Goal: Use online tool/utility

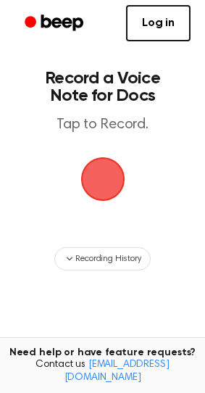
click at [118, 178] on span "button" at bounding box center [102, 178] width 81 height 81
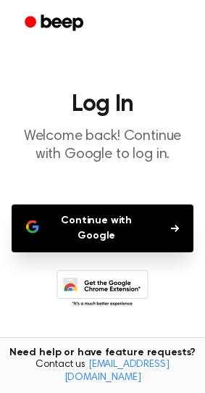
click at [132, 218] on button "Continue with Google" at bounding box center [103, 228] width 182 height 48
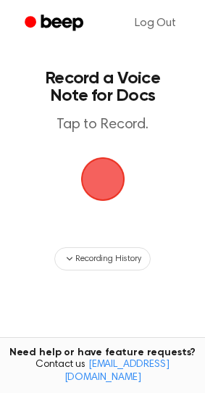
click at [109, 178] on span "button" at bounding box center [102, 178] width 81 height 81
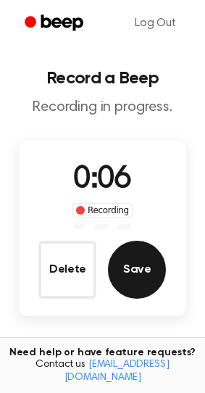
click at [115, 270] on button "Save" at bounding box center [137, 270] width 58 height 58
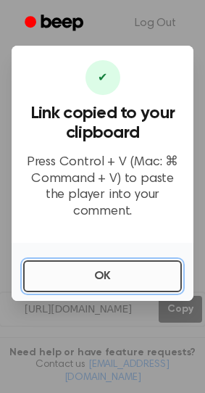
click at [102, 282] on button "OK" at bounding box center [102, 276] width 159 height 32
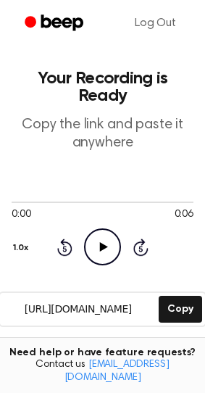
click at [99, 228] on icon "Play Audio" at bounding box center [102, 246] width 37 height 37
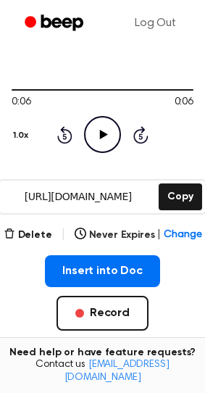
scroll to position [111, 0]
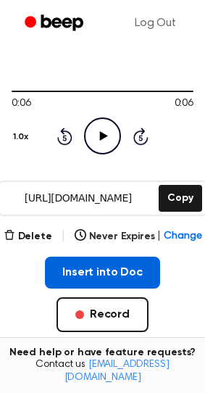
click at [74, 257] on button "Insert into Doc" at bounding box center [102, 273] width 115 height 32
click at [133, 257] on button "Insert into Doc" at bounding box center [102, 273] width 115 height 32
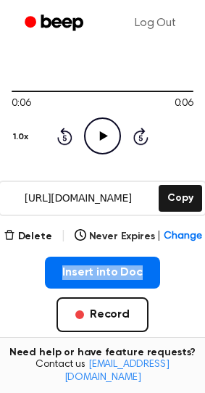
drag, startPoint x: 30, startPoint y: 254, endPoint x: 170, endPoint y: 257, distance: 139.9
click at [170, 257] on div "Insert into Doc Record" at bounding box center [103, 318] width 182 height 122
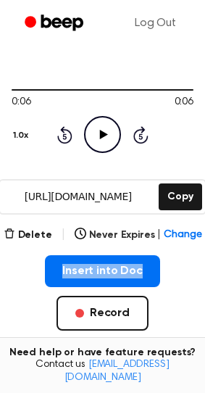
scroll to position [124, 0]
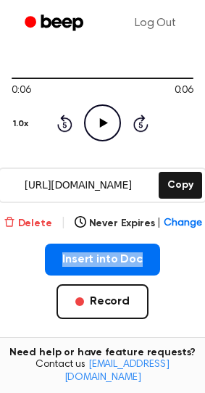
click at [34, 216] on button "Delete" at bounding box center [28, 223] width 49 height 15
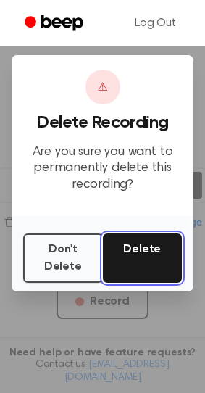
click at [171, 253] on button "Delete" at bounding box center [143, 257] width 80 height 49
